Goal: Register for event/course

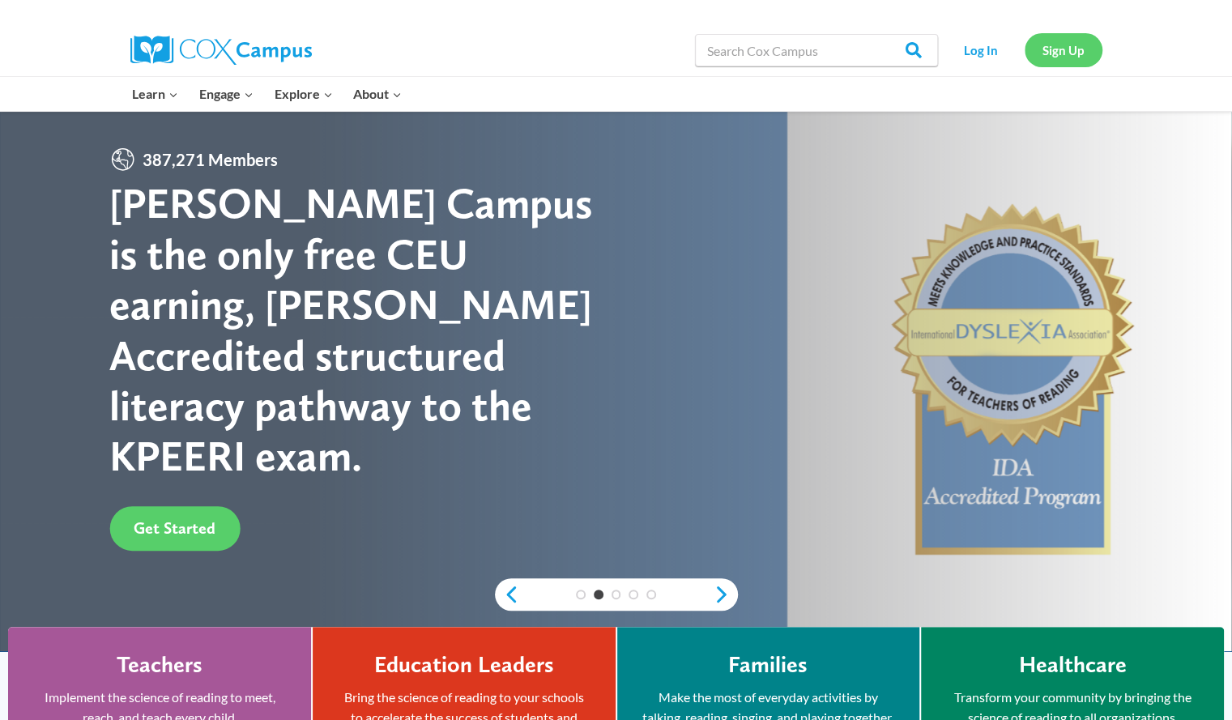
click at [1047, 45] on link "Sign Up" at bounding box center [1064, 49] width 78 height 33
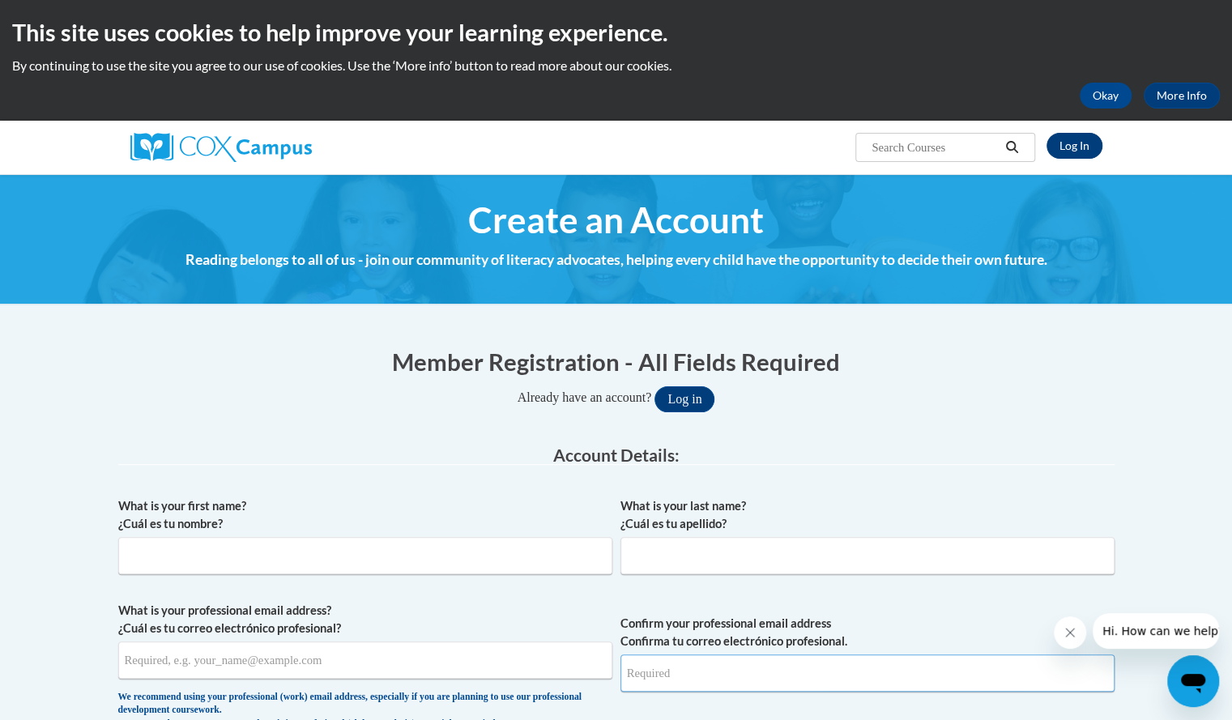
type input "[EMAIL_ADDRESS][DOMAIN_NAME]"
click at [1081, 142] on link "Log In" at bounding box center [1075, 146] width 56 height 26
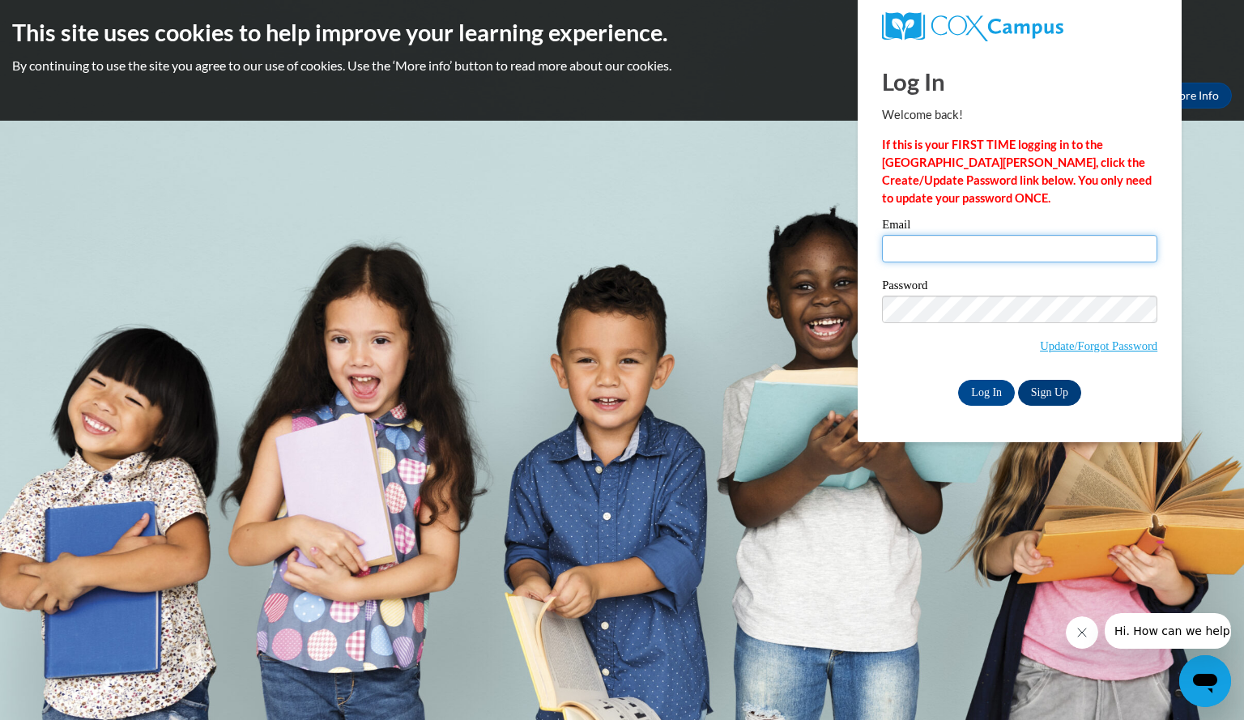
type input "[EMAIL_ADDRESS][DOMAIN_NAME]"
click at [1044, 387] on link "Sign Up" at bounding box center [1049, 393] width 63 height 26
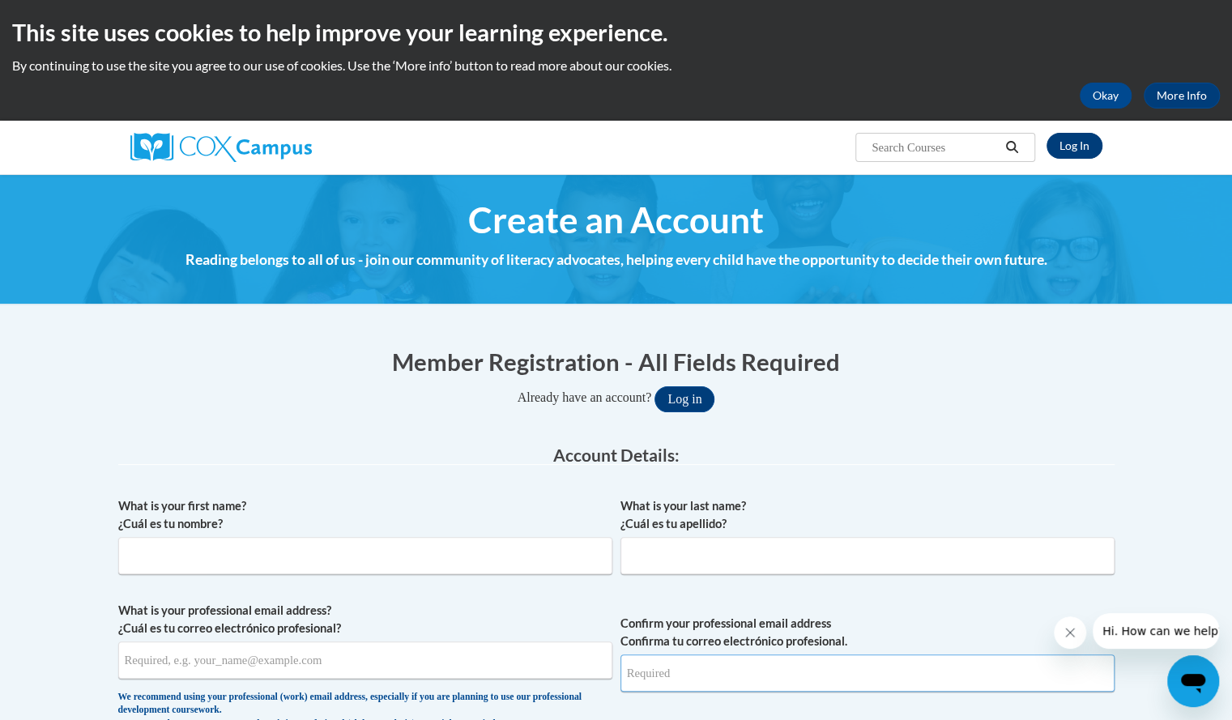
type input "[EMAIL_ADDRESS][DOMAIN_NAME]"
click at [1071, 143] on link "Log In" at bounding box center [1075, 146] width 56 height 26
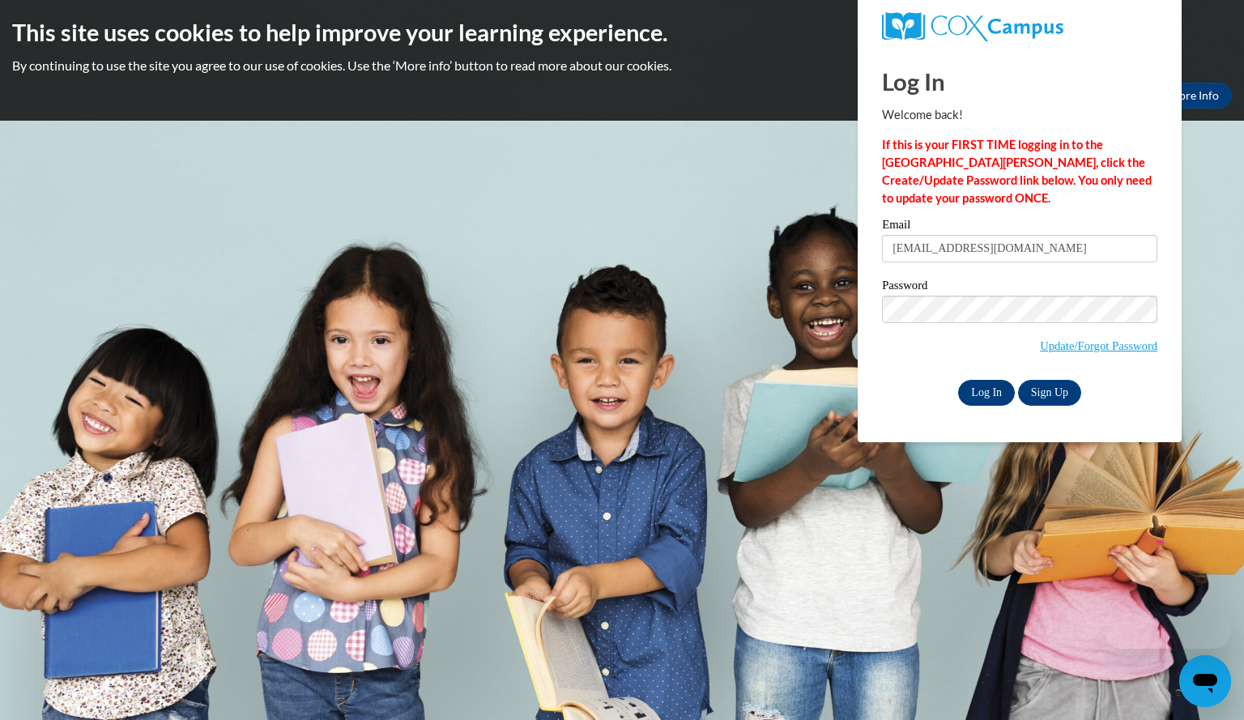
drag, startPoint x: 0, startPoint y: 0, endPoint x: 977, endPoint y: 394, distance: 1053.5
click at [977, 394] on input "Log In" at bounding box center [986, 393] width 57 height 26
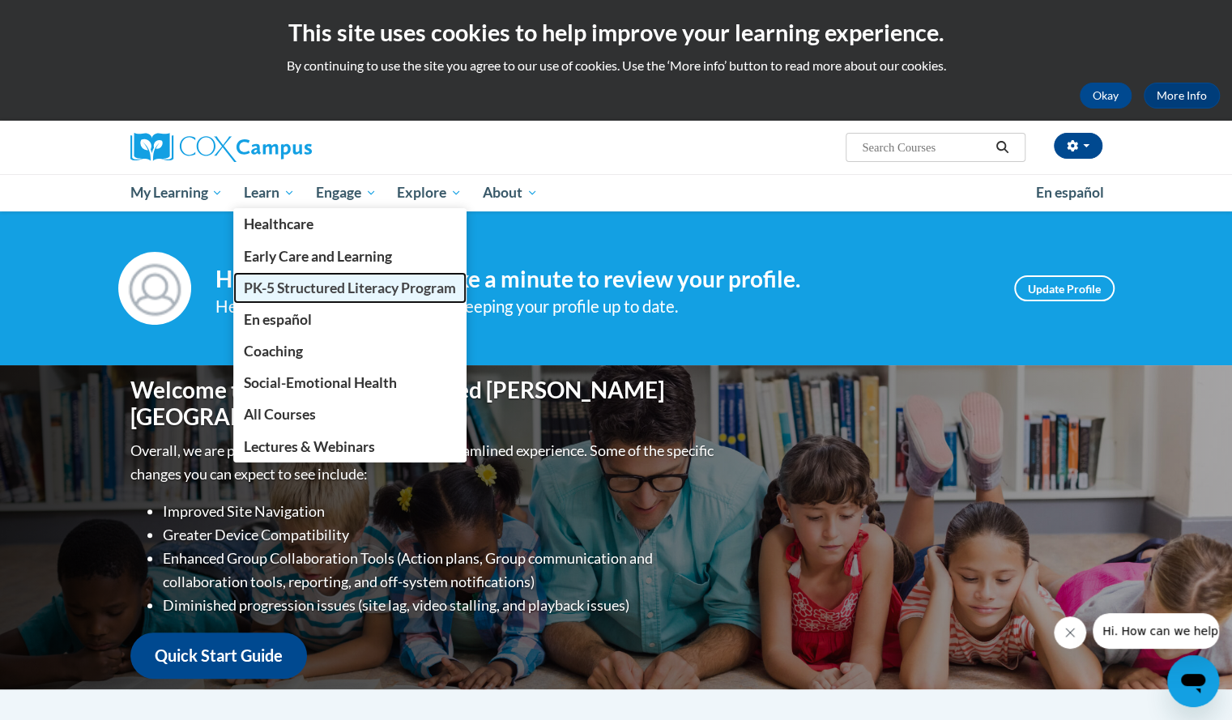
click at [330, 284] on span "PK-5 Structured Literacy Program" at bounding box center [350, 287] width 212 height 17
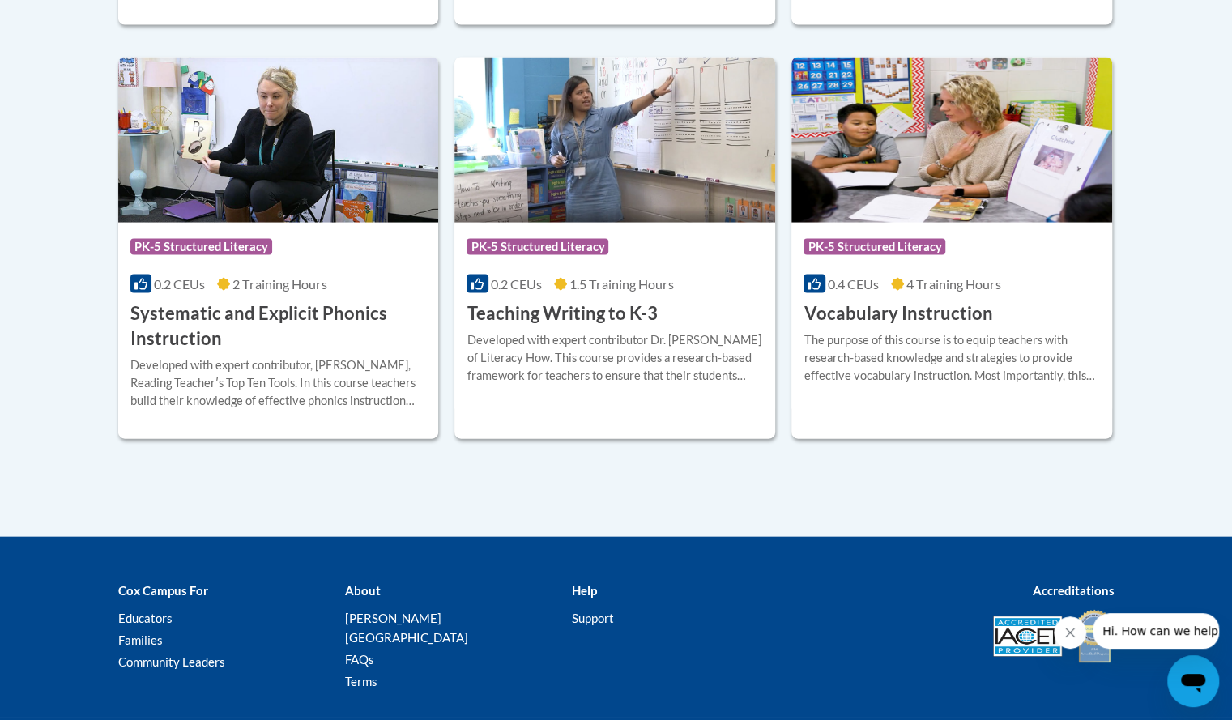
scroll to position [1985, 0]
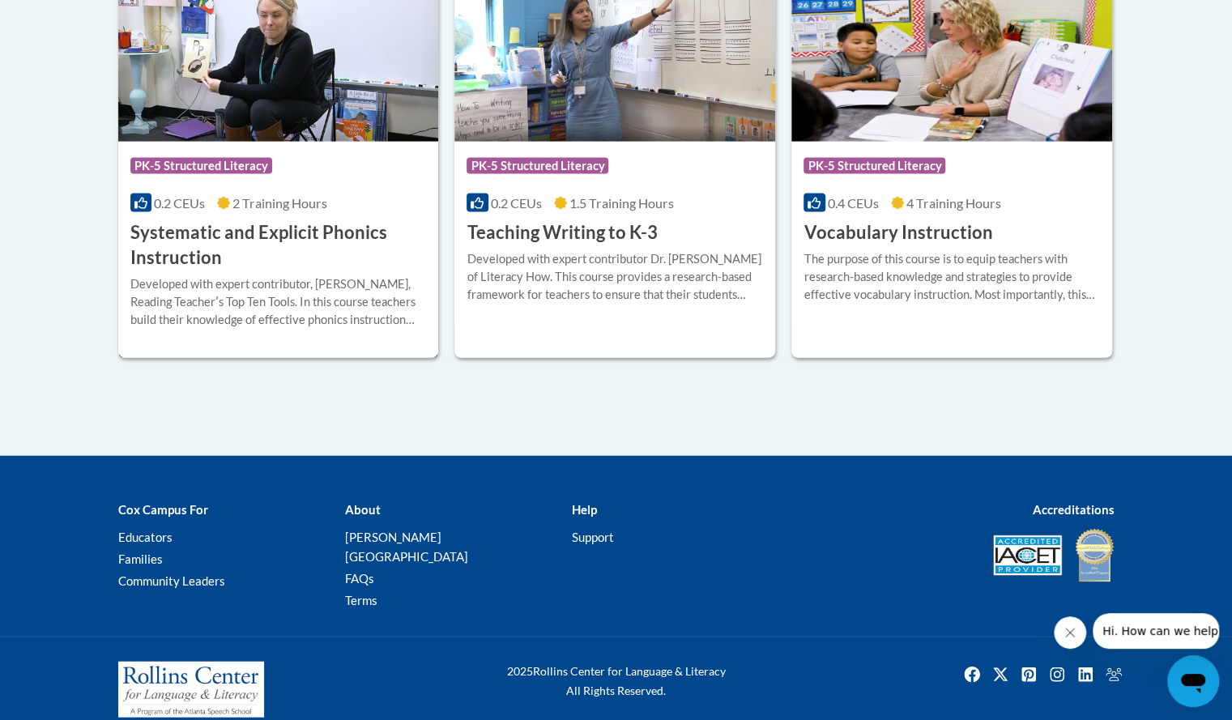
click at [322, 234] on h3 "Systematic and Explicit Phonics Instruction" at bounding box center [278, 245] width 296 height 50
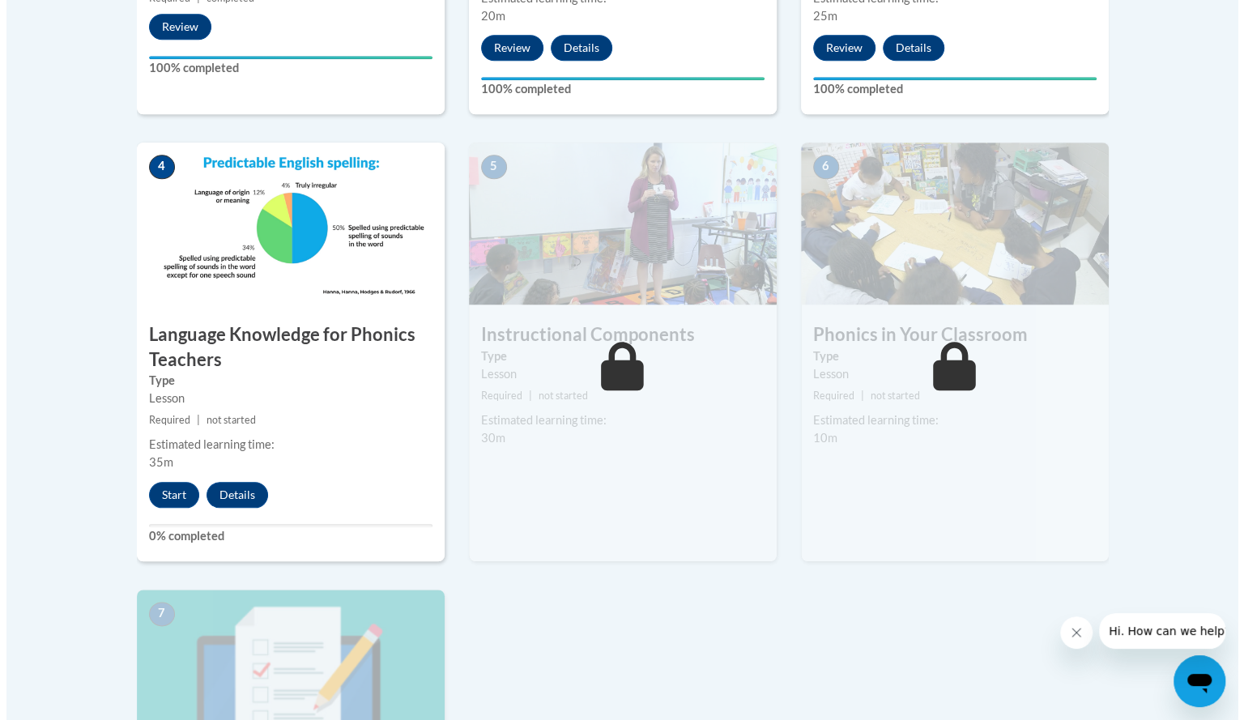
scroll to position [842, 0]
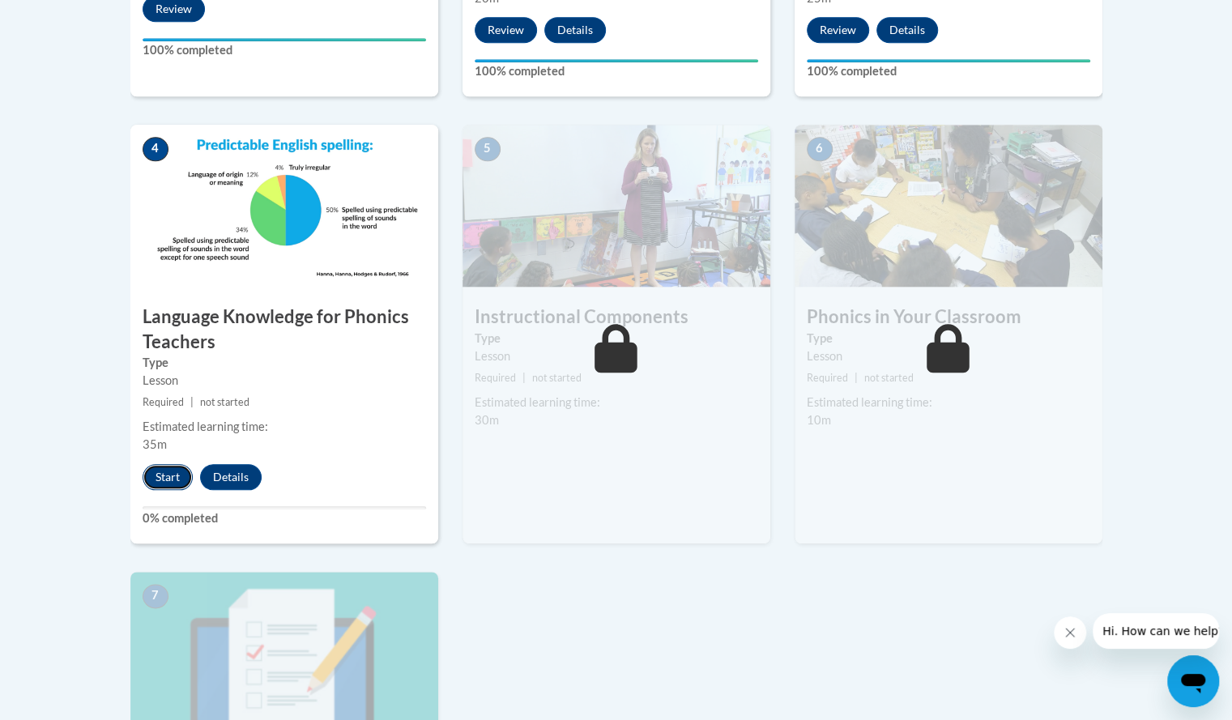
click at [158, 480] on button "Start" at bounding box center [168, 477] width 50 height 26
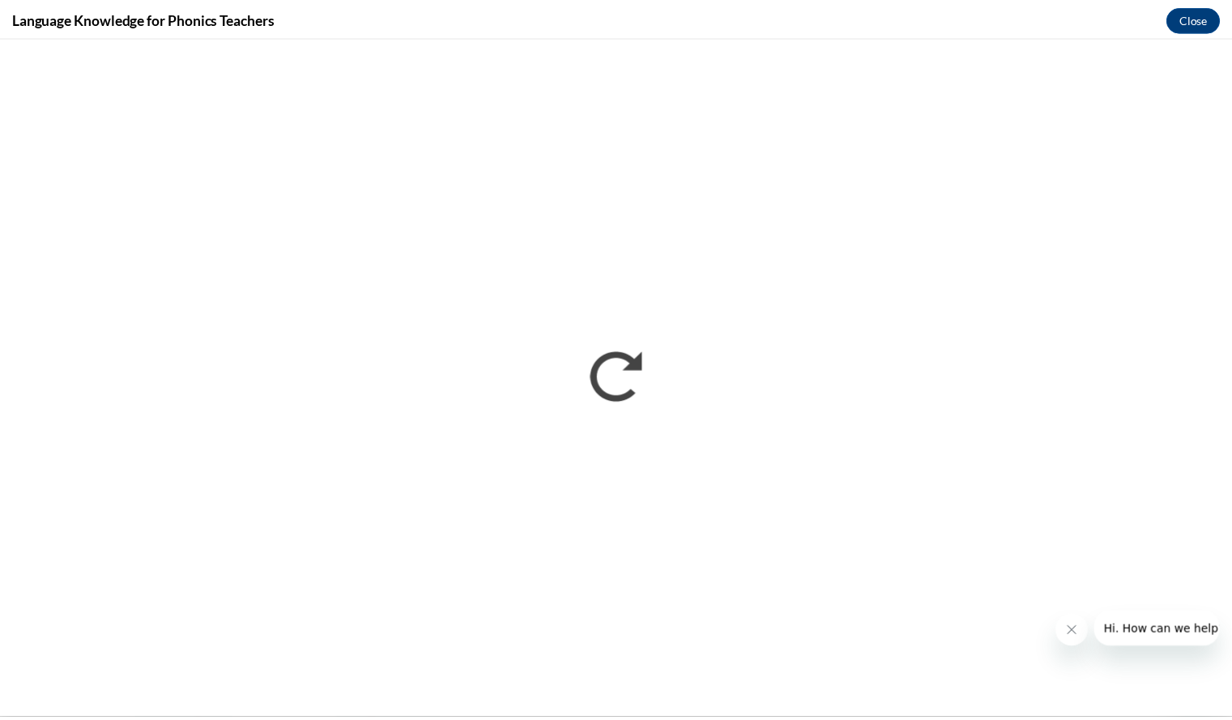
scroll to position [0, 0]
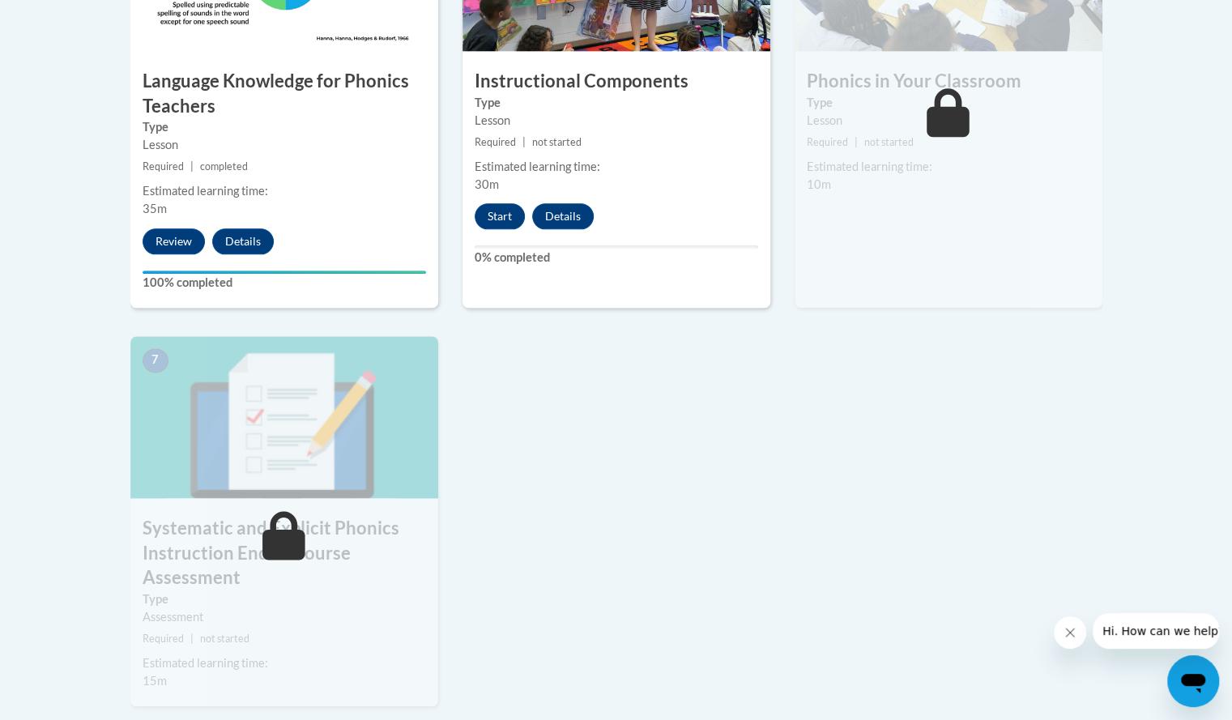
scroll to position [1074, 0]
